Goal: Navigation & Orientation: Find specific page/section

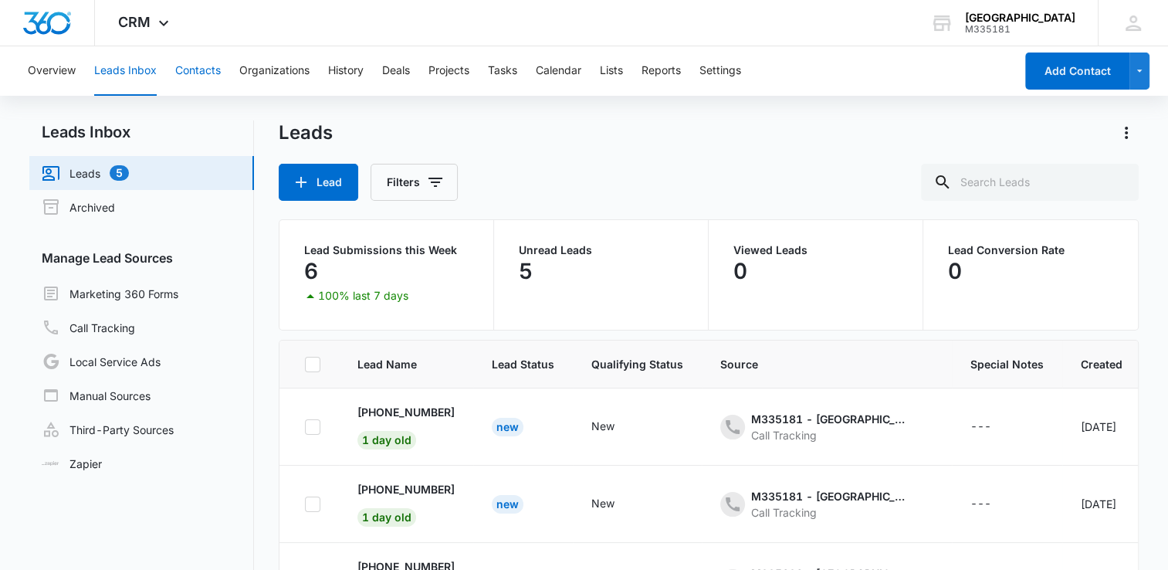
click at [207, 72] on button "Contacts" at bounding box center [198, 70] width 46 height 49
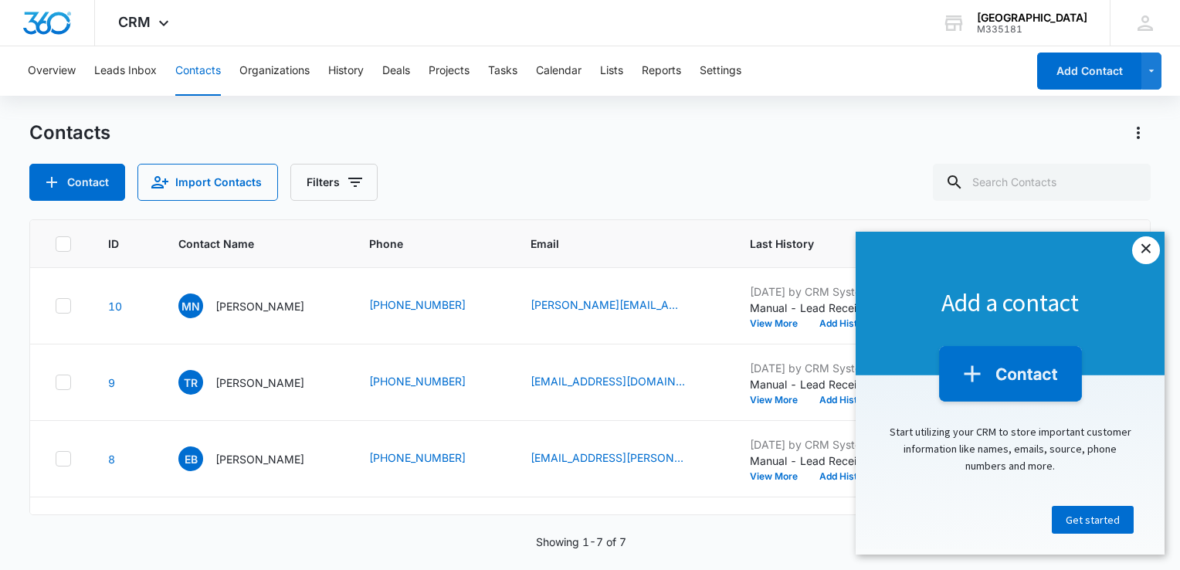
click at [1148, 254] on link "×" at bounding box center [1146, 250] width 28 height 28
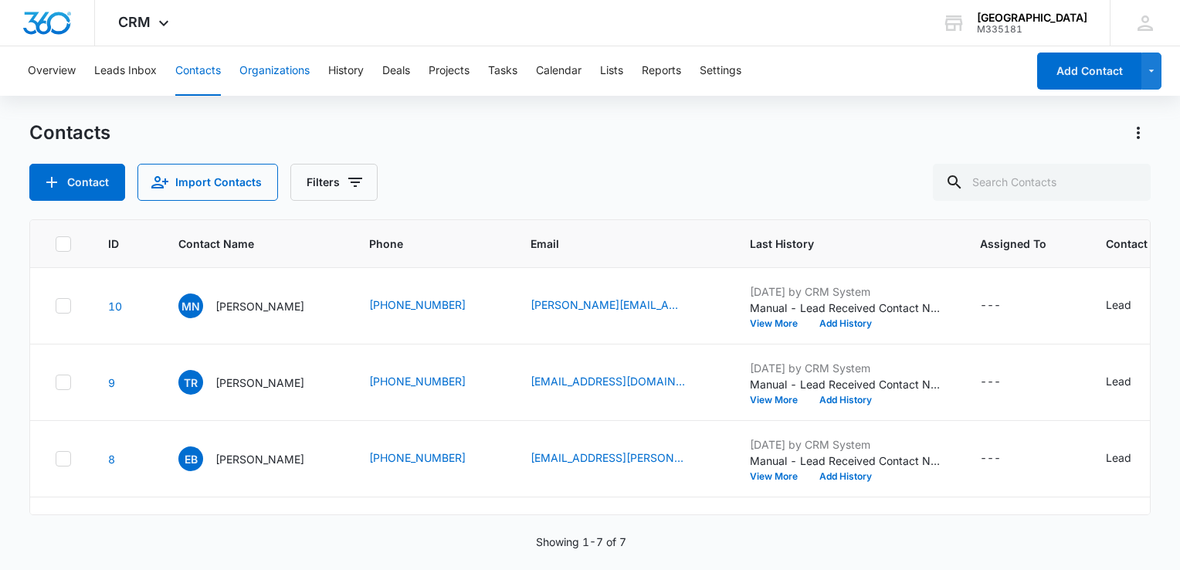
click at [259, 69] on button "Organizations" at bounding box center [274, 70] width 70 height 49
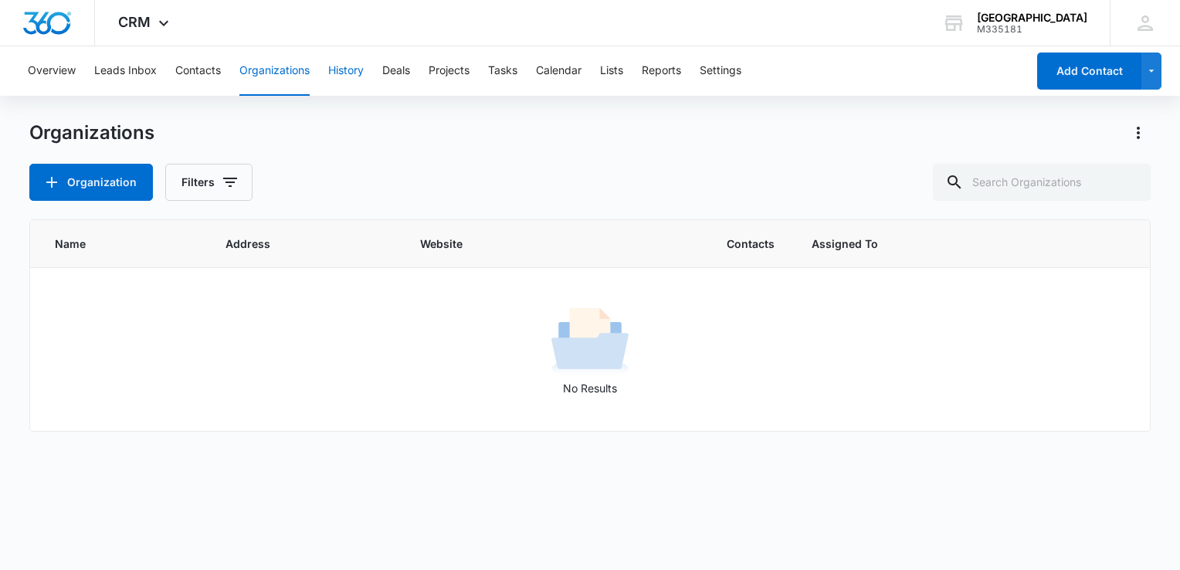
click at [353, 69] on button "History" at bounding box center [346, 70] width 36 height 49
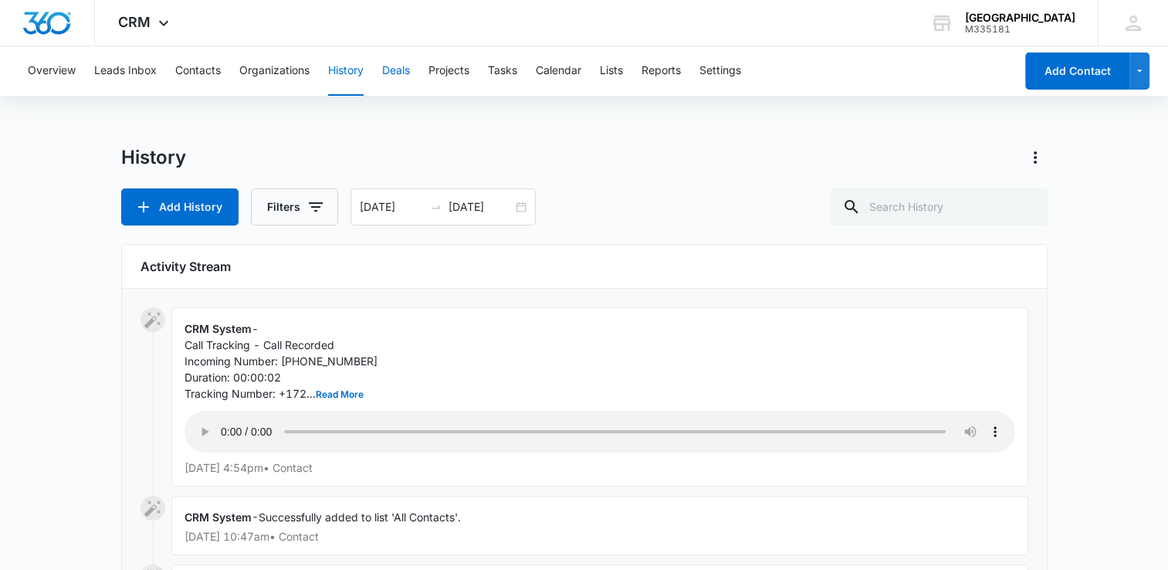
click at [397, 75] on button "Deals" at bounding box center [396, 70] width 28 height 49
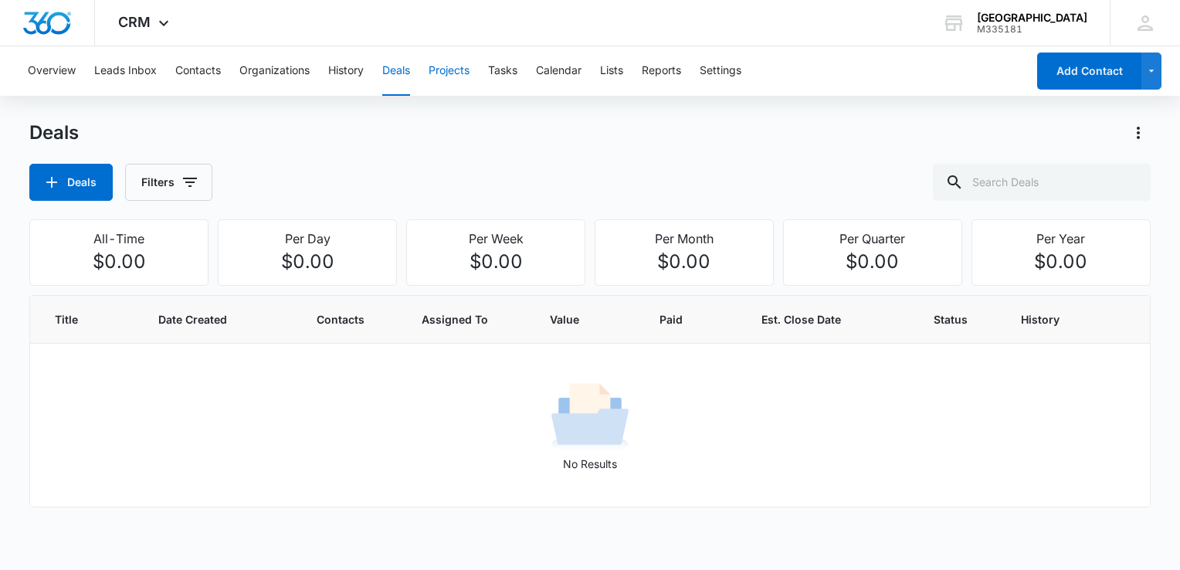
click at [459, 72] on button "Projects" at bounding box center [449, 70] width 41 height 49
click at [500, 70] on button "Tasks" at bounding box center [502, 70] width 29 height 49
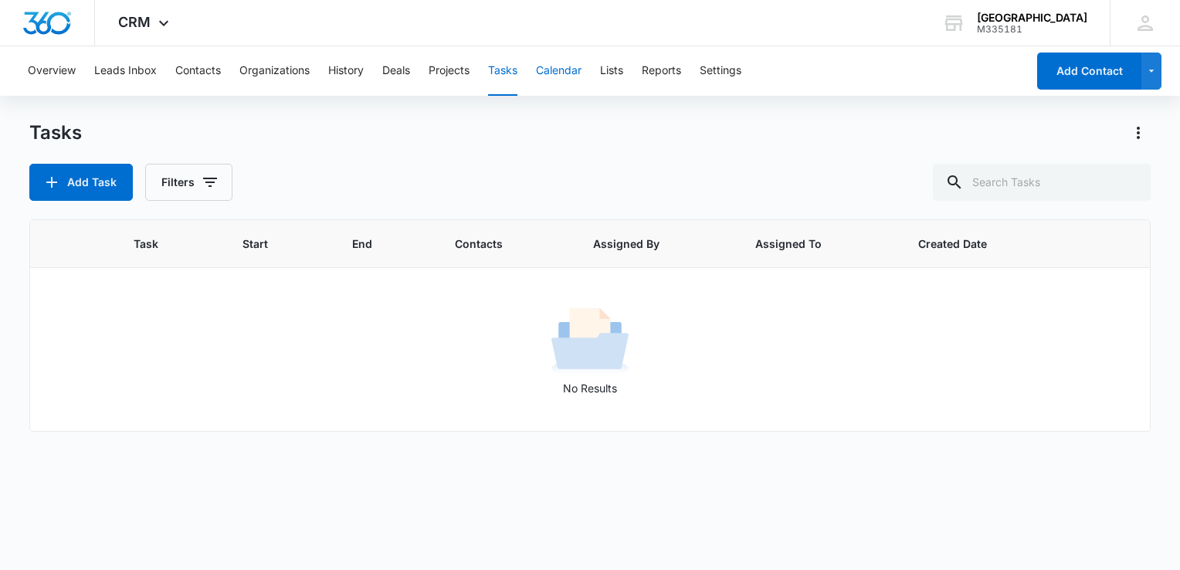
click at [569, 76] on button "Calendar" at bounding box center [559, 70] width 46 height 49
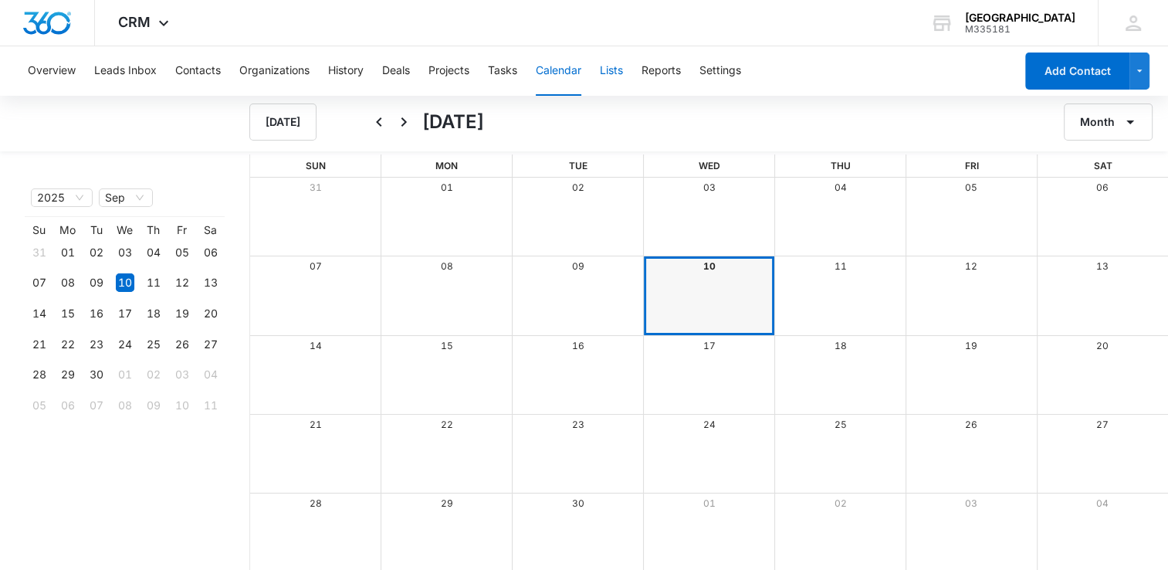
click at [615, 83] on button "Lists" at bounding box center [611, 70] width 23 height 49
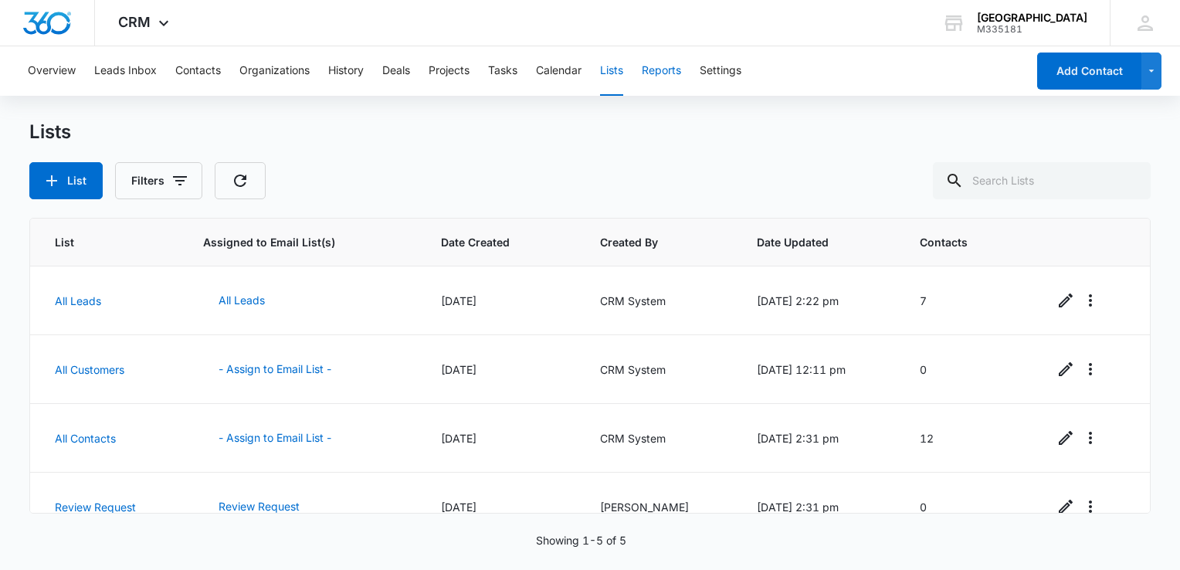
click at [666, 79] on button "Reports" at bounding box center [661, 70] width 39 height 49
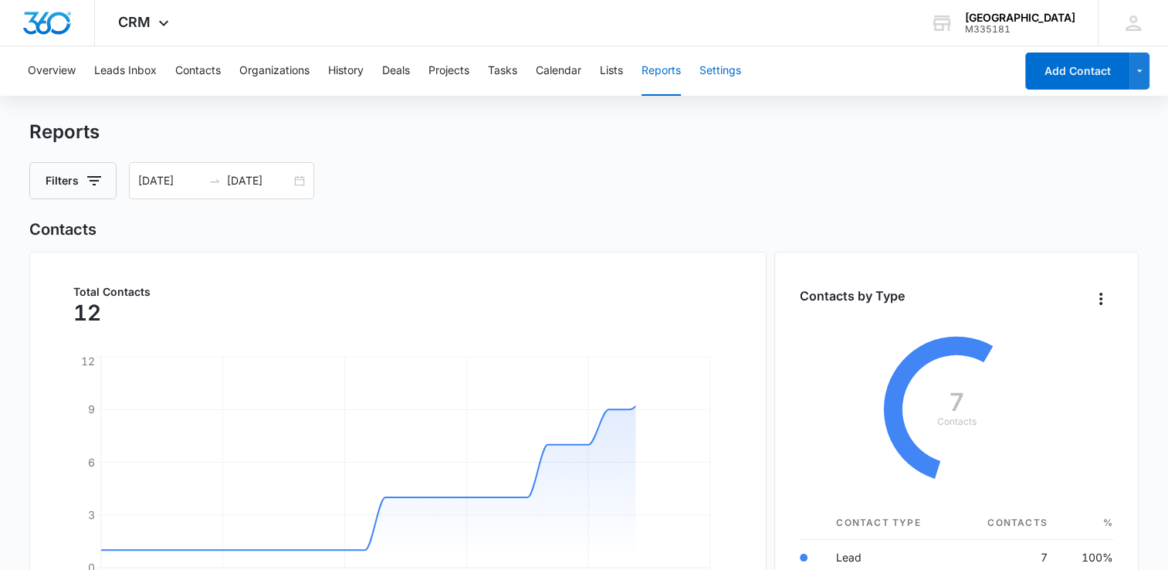
click at [730, 66] on button "Settings" at bounding box center [721, 70] width 42 height 49
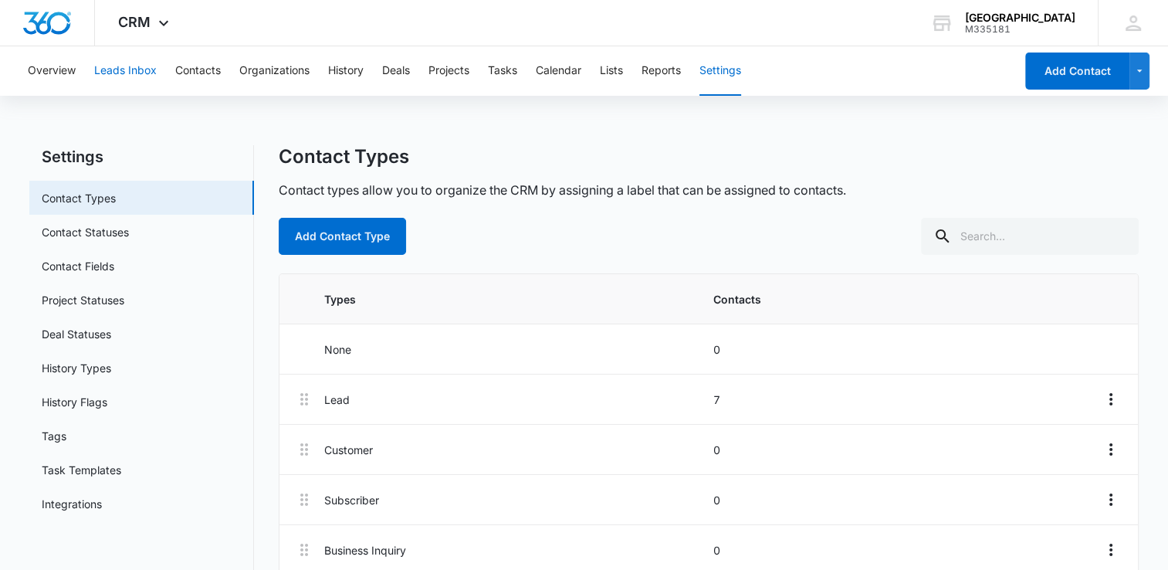
click at [107, 72] on button "Leads Inbox" at bounding box center [125, 70] width 63 height 49
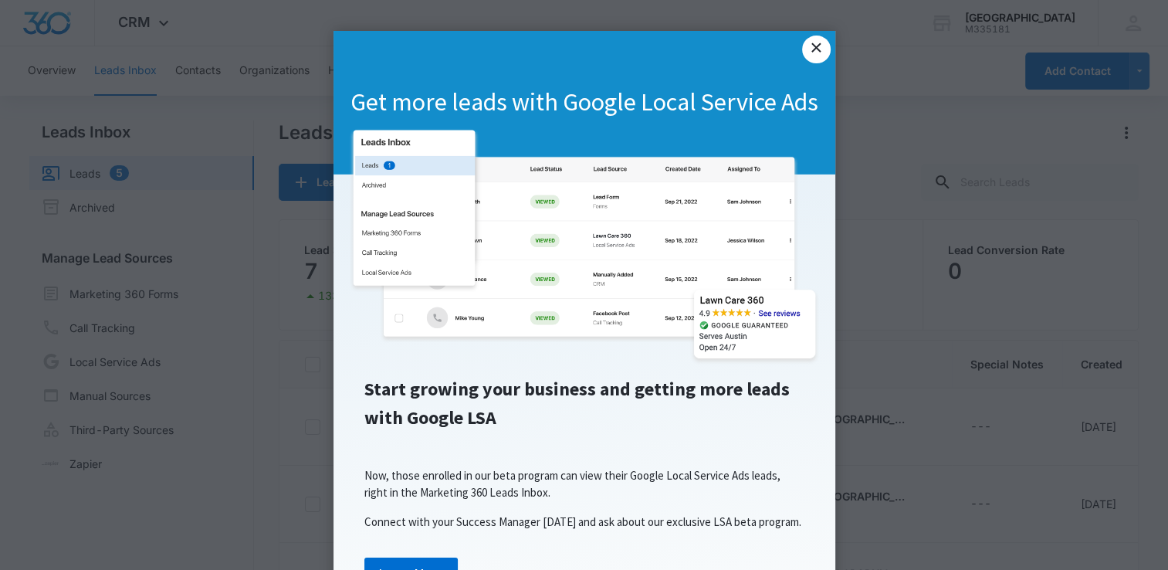
click at [810, 54] on link "×" at bounding box center [816, 50] width 28 height 28
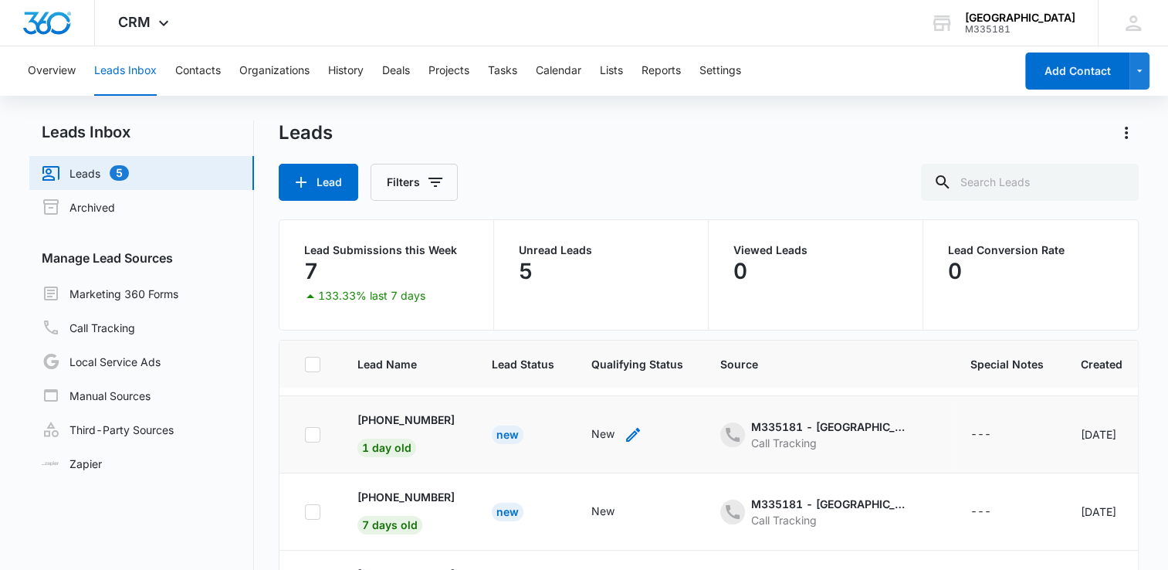
scroll to position [70, 0]
click at [517, 435] on div "New" at bounding box center [508, 434] width 32 height 19
